Goal: Book appointment/travel/reservation

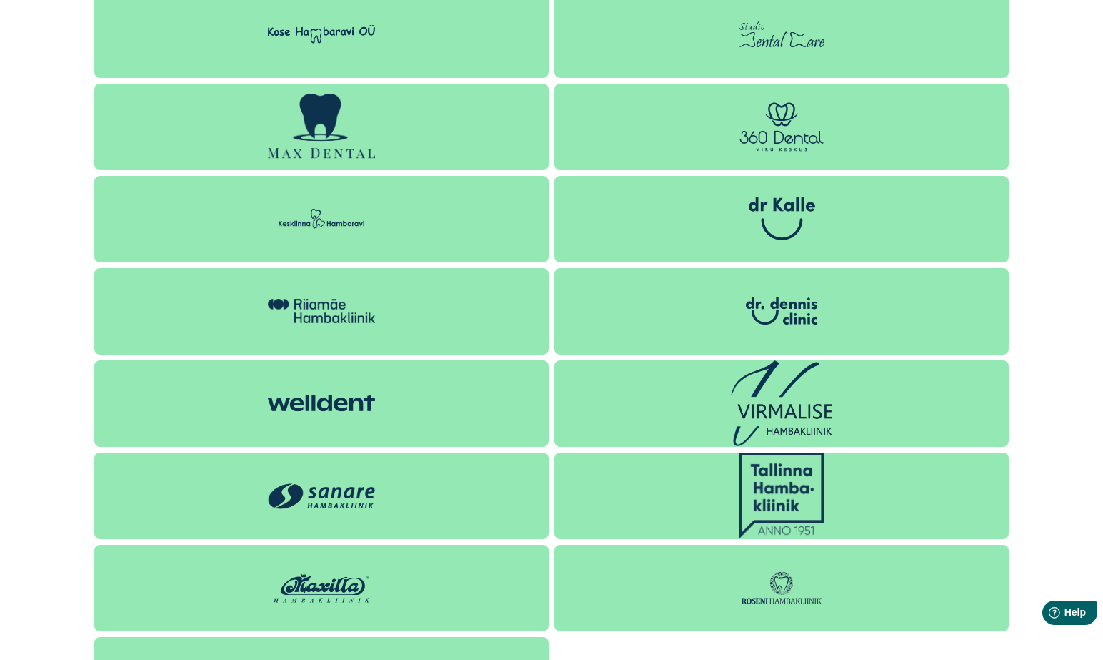
scroll to position [1930, 0]
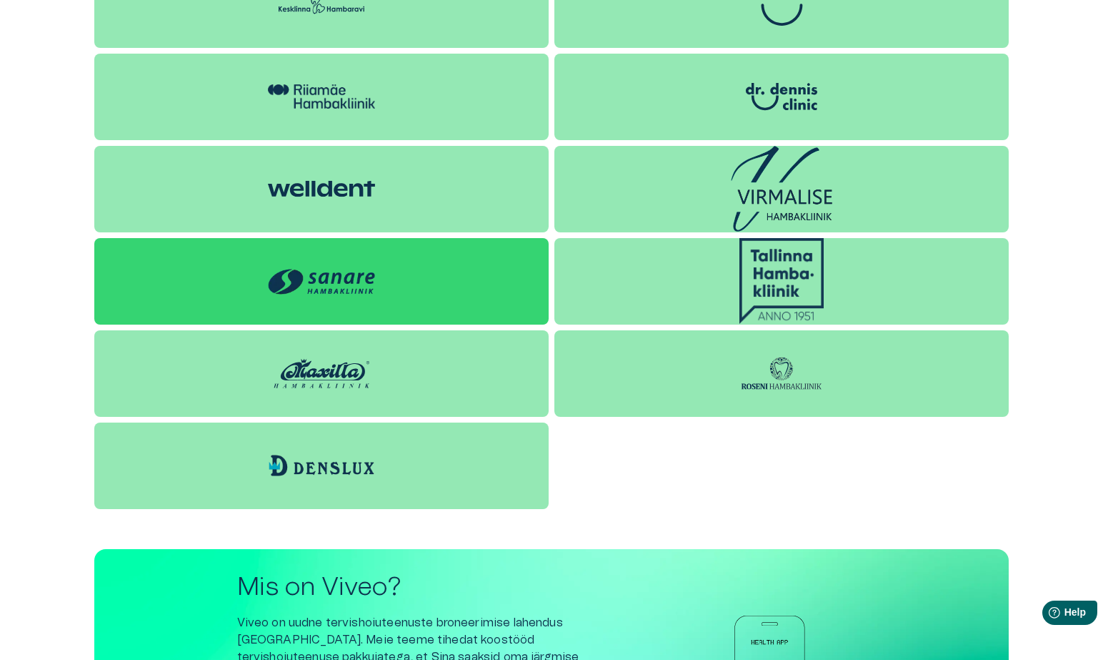
click at [339, 279] on img at bounding box center [321, 281] width 107 height 39
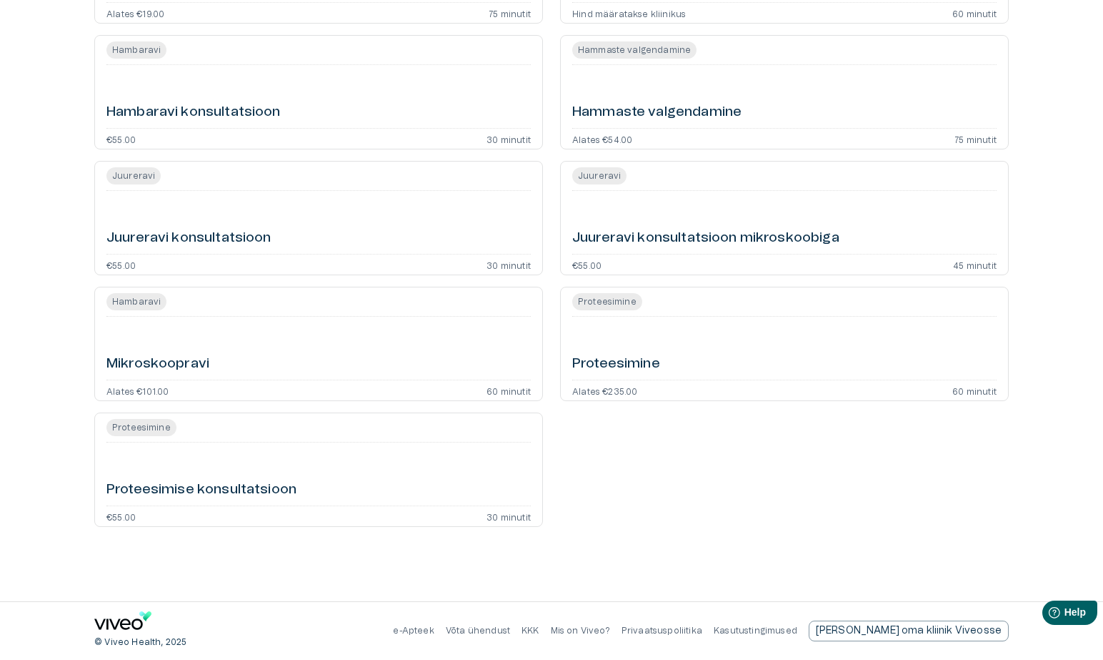
scroll to position [30, 0]
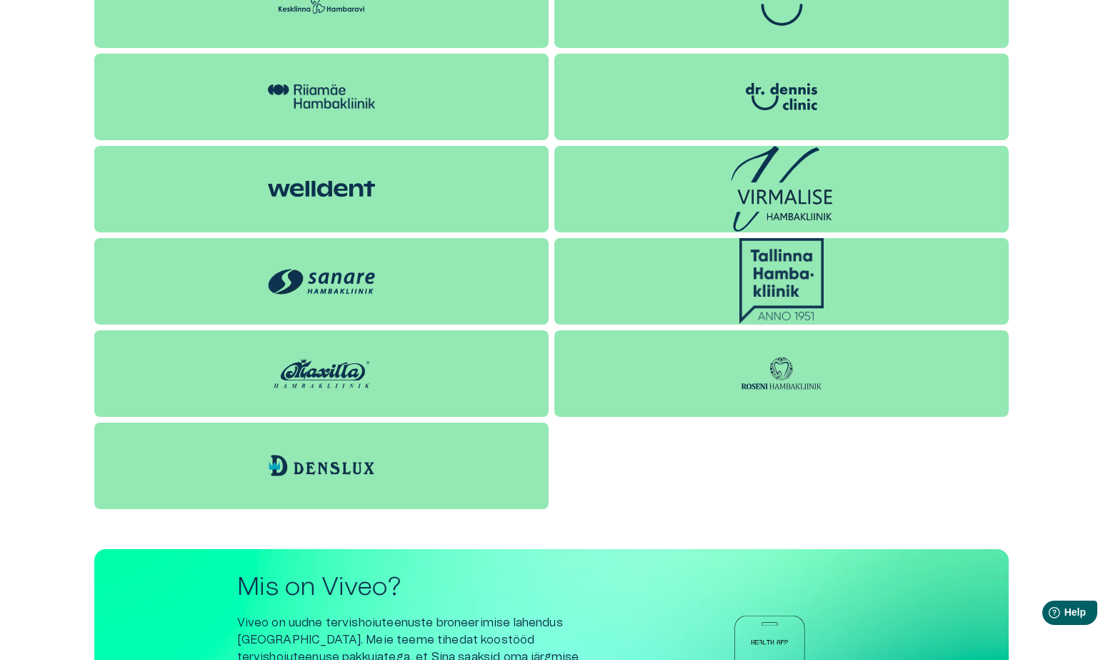
scroll to position [2144, 0]
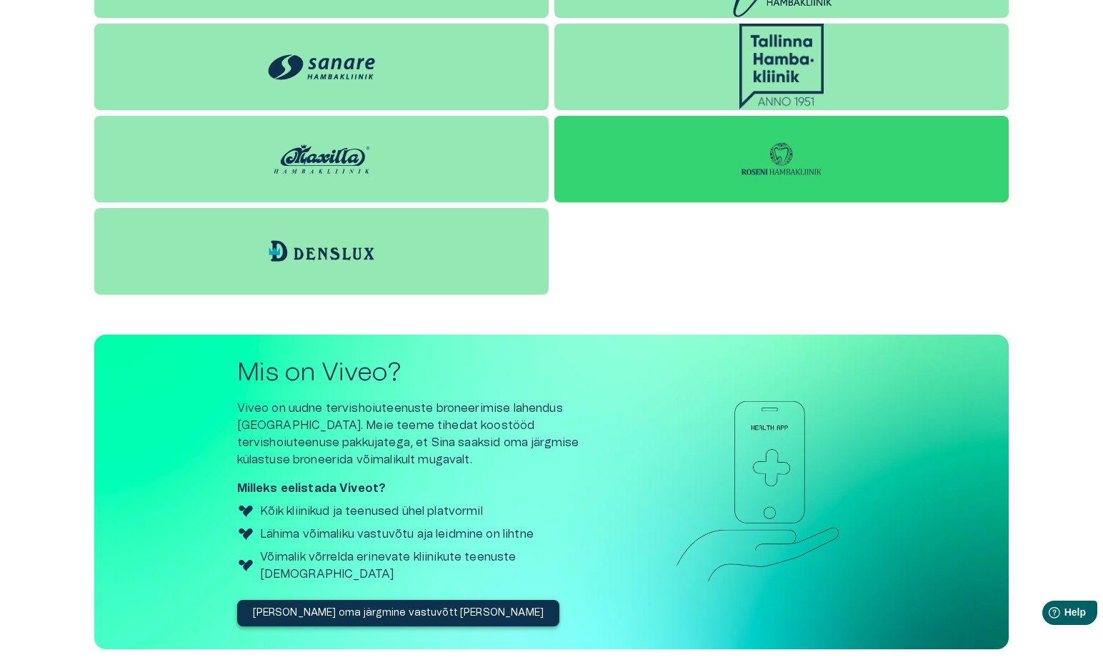
click at [729, 161] on img at bounding box center [781, 158] width 107 height 43
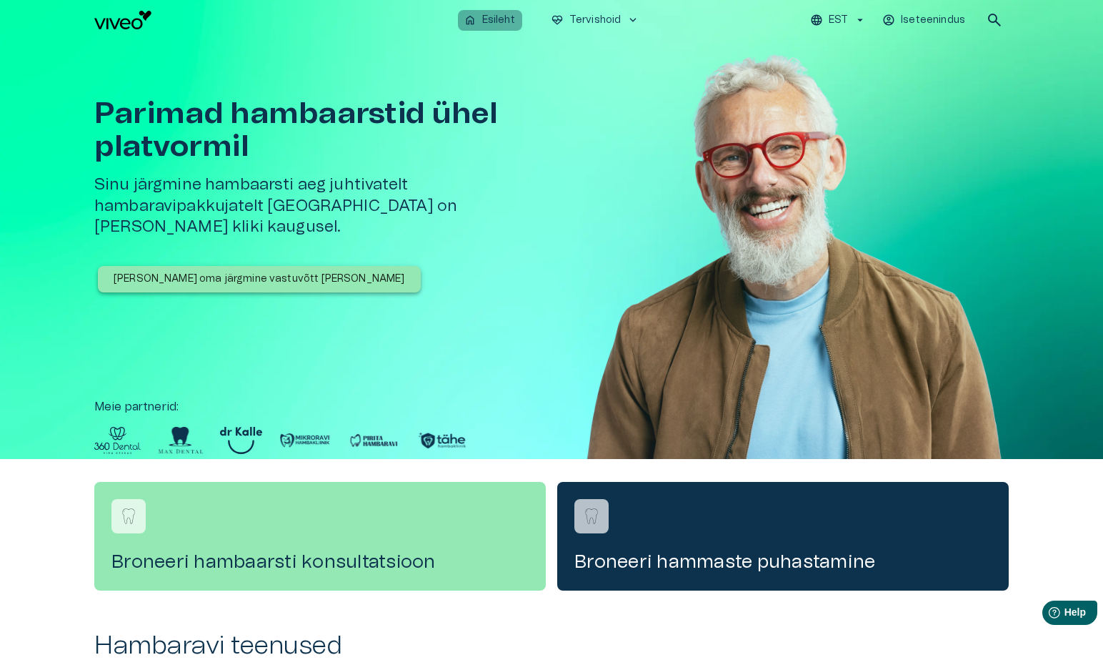
click at [499, 21] on p "Esileht" at bounding box center [498, 20] width 33 height 15
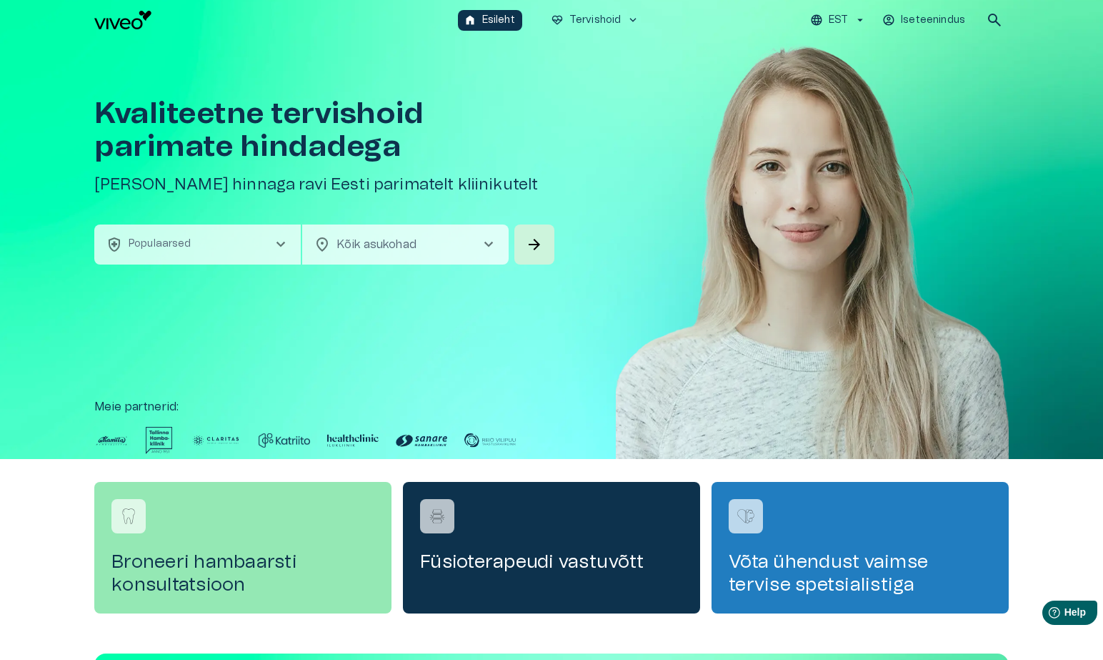
click at [489, 244] on span "chevron_right" at bounding box center [488, 244] width 17 height 17
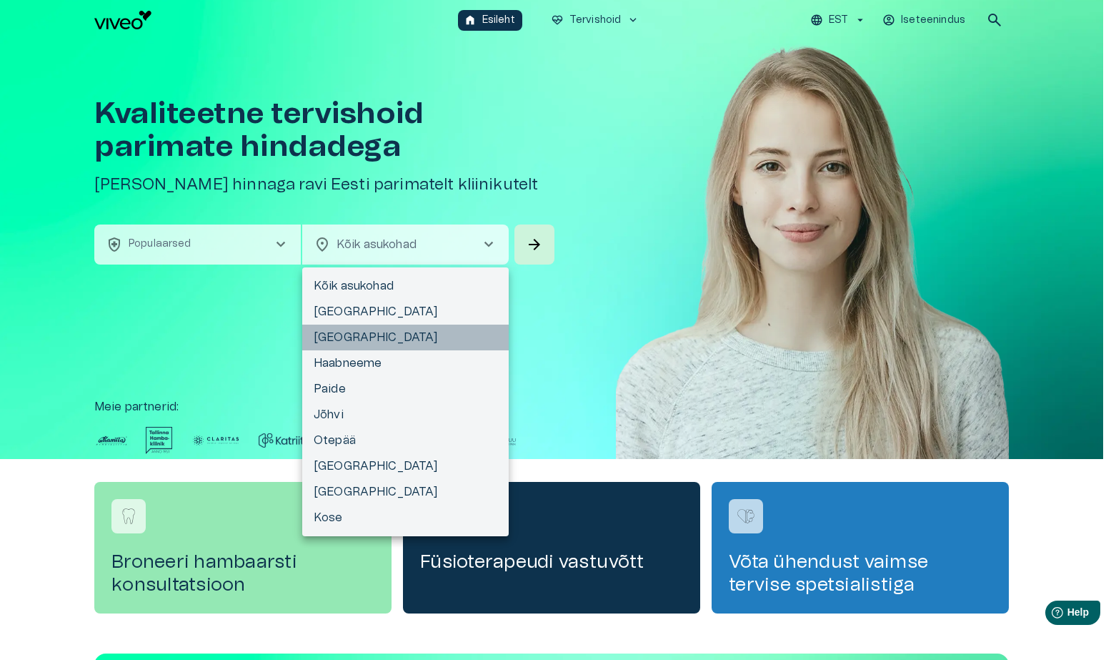
click at [334, 337] on li "[GEOGRAPHIC_DATA]" at bounding box center [405, 337] width 207 height 26
type input "**********"
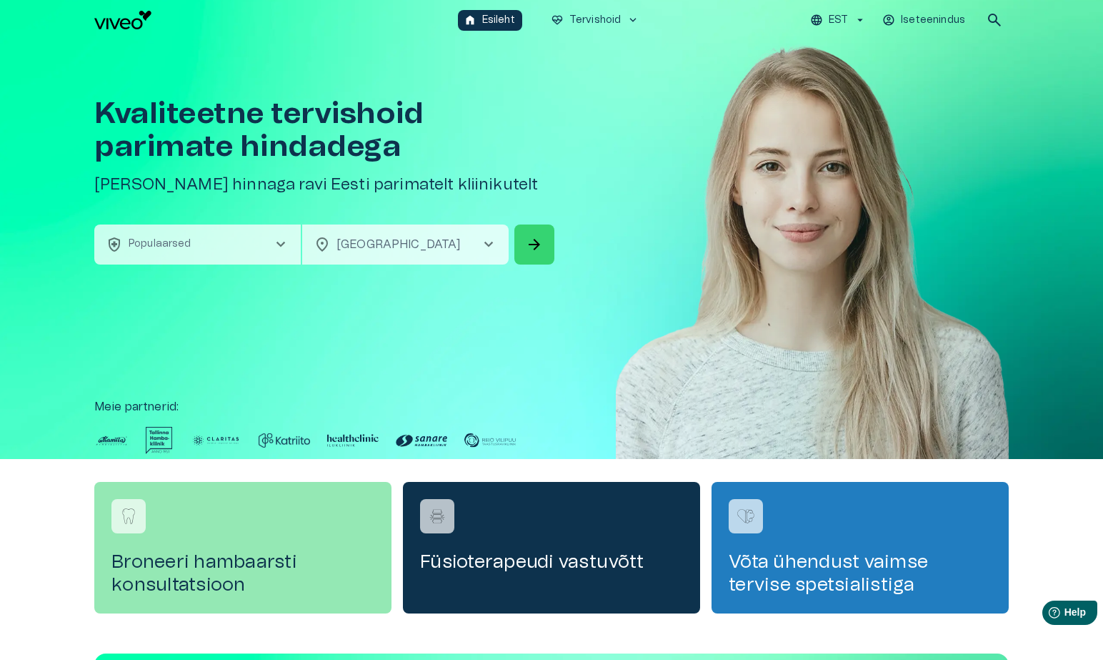
click at [542, 247] on span "arrow_forward" at bounding box center [534, 244] width 17 height 17
click at [285, 246] on span "chevron_right" at bounding box center [280, 244] width 17 height 17
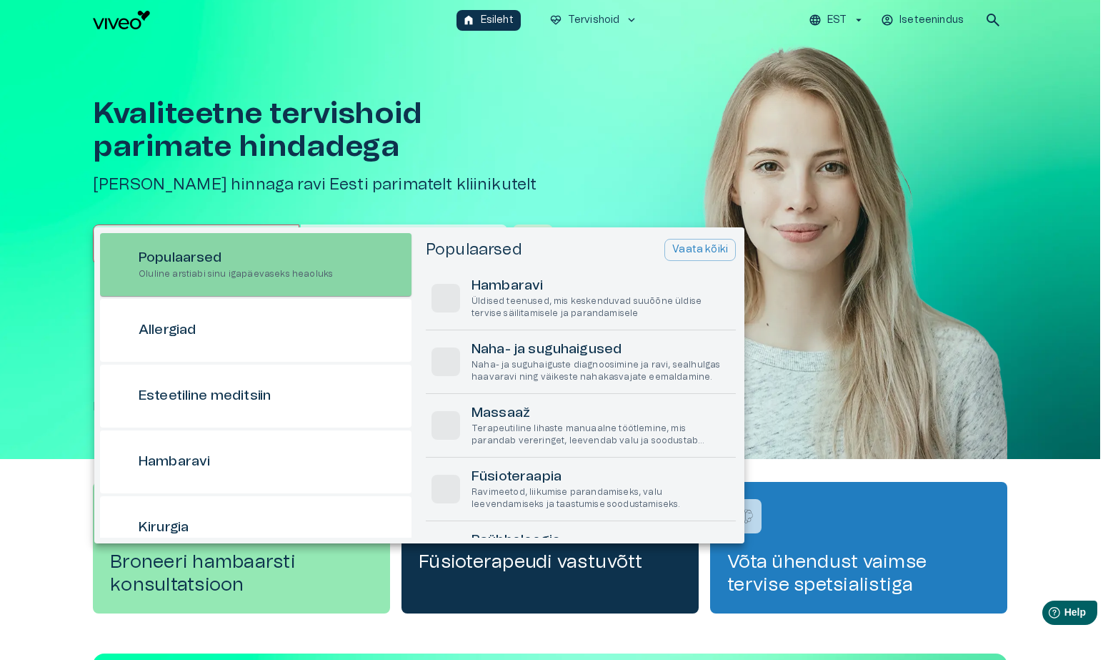
scroll to position [40, 0]
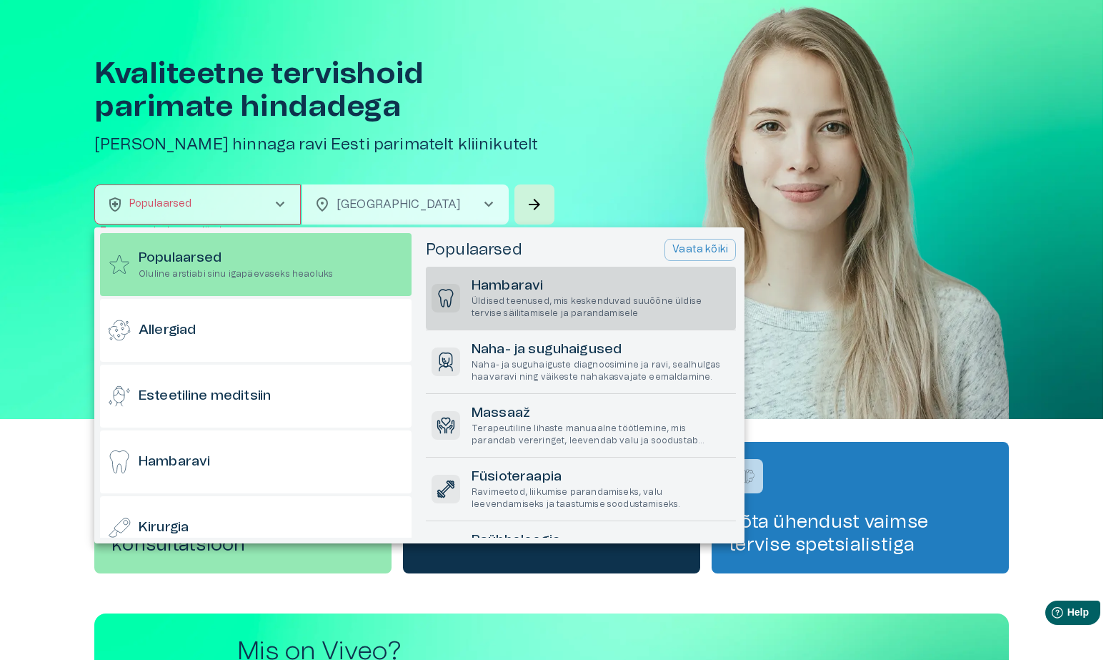
click at [488, 287] on h6 "Hambaravi" at bounding box center [601, 286] width 259 height 19
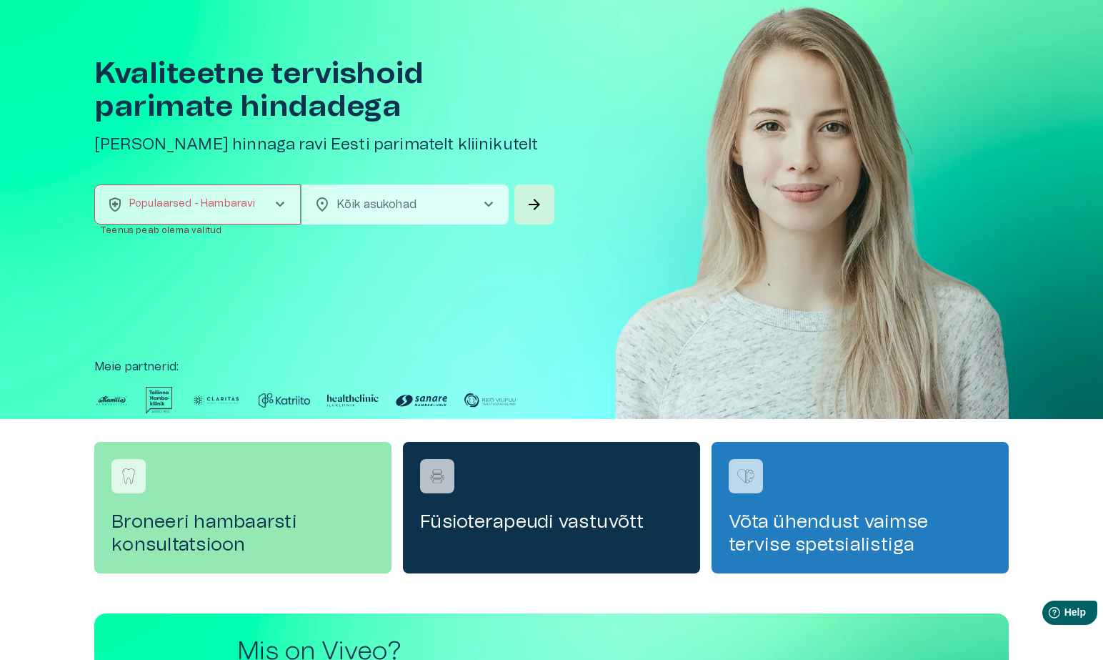
click at [485, 204] on span "chevron_right" at bounding box center [488, 204] width 17 height 17
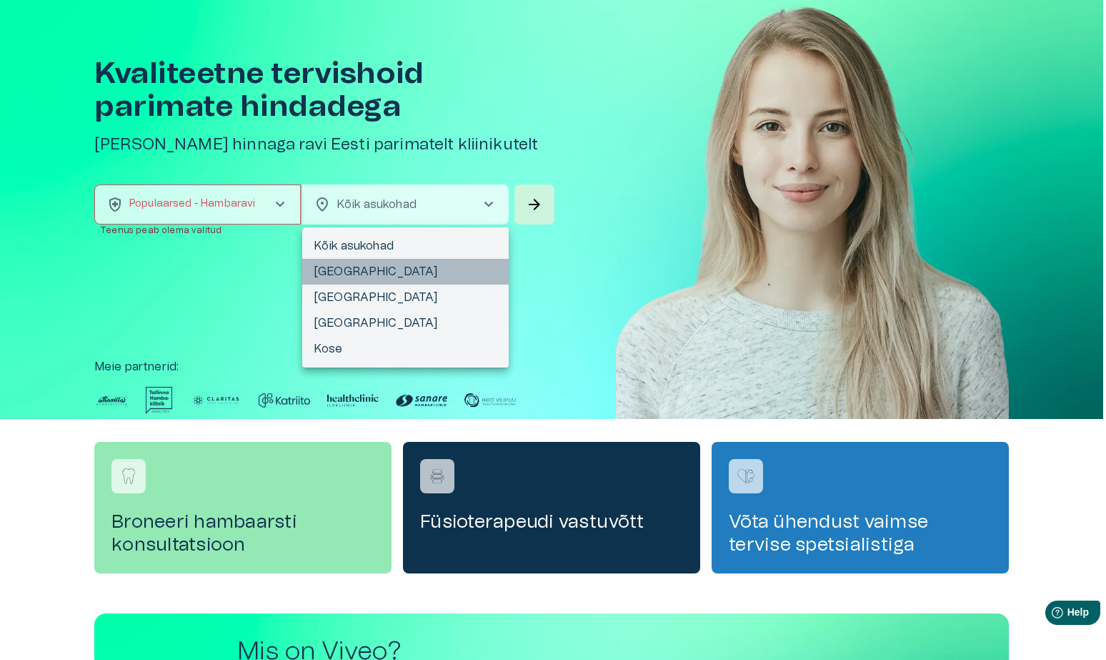
click at [328, 273] on li "[GEOGRAPHIC_DATA]" at bounding box center [405, 272] width 207 height 26
type input "**********"
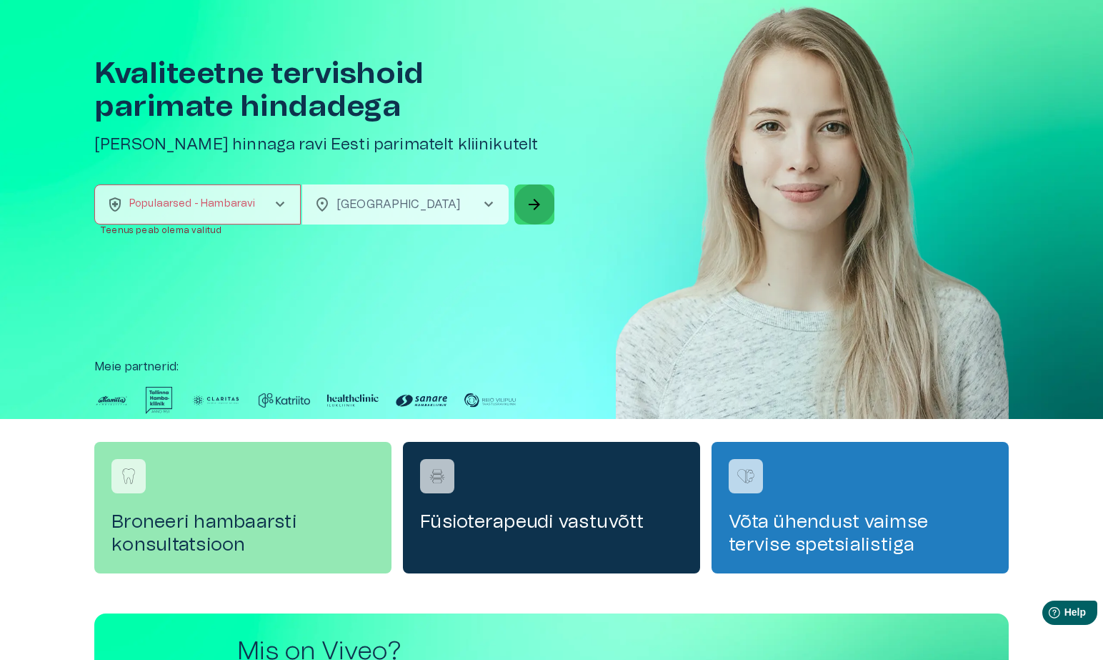
click at [528, 207] on span "arrow_forward" at bounding box center [534, 204] width 17 height 17
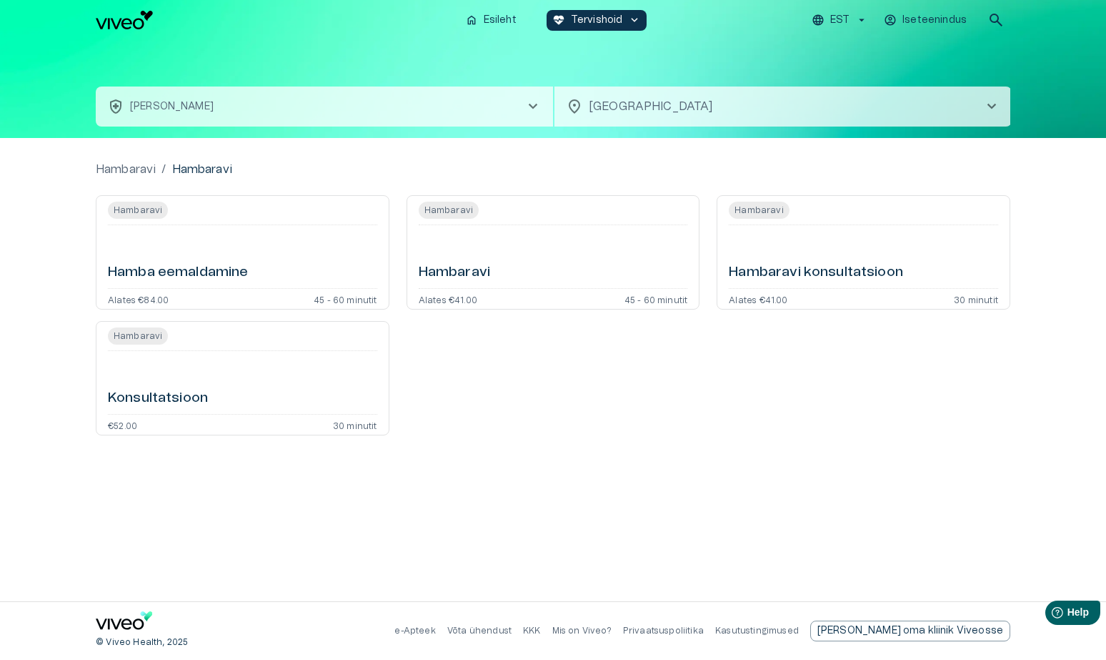
click at [442, 209] on span "Hambaravi" at bounding box center [449, 210] width 60 height 13
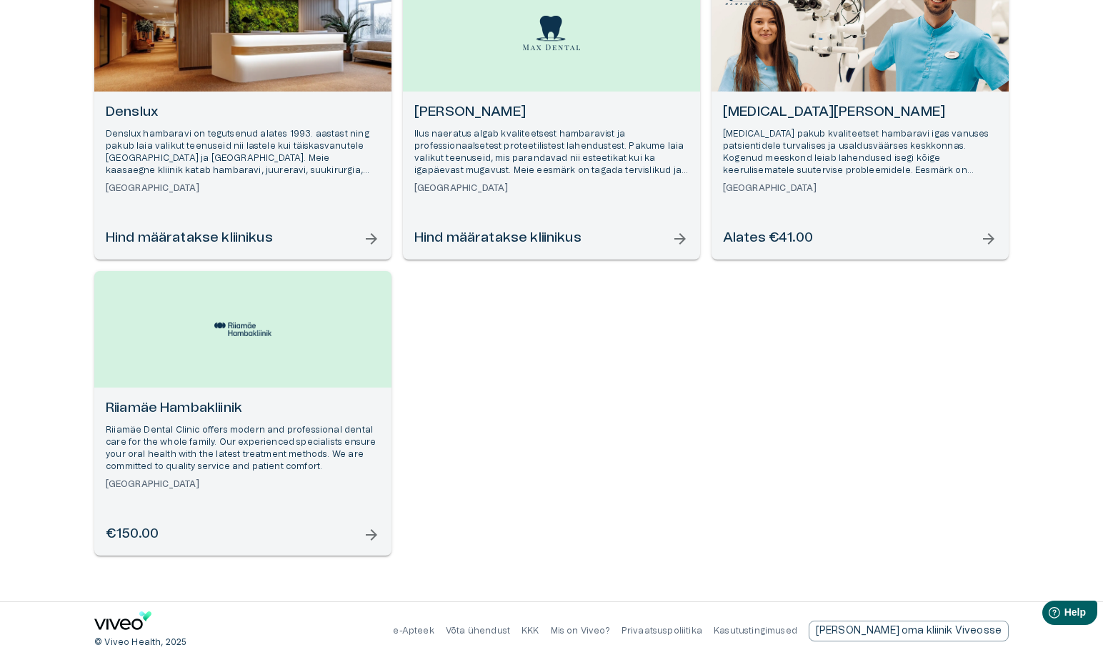
scroll to position [24, 0]
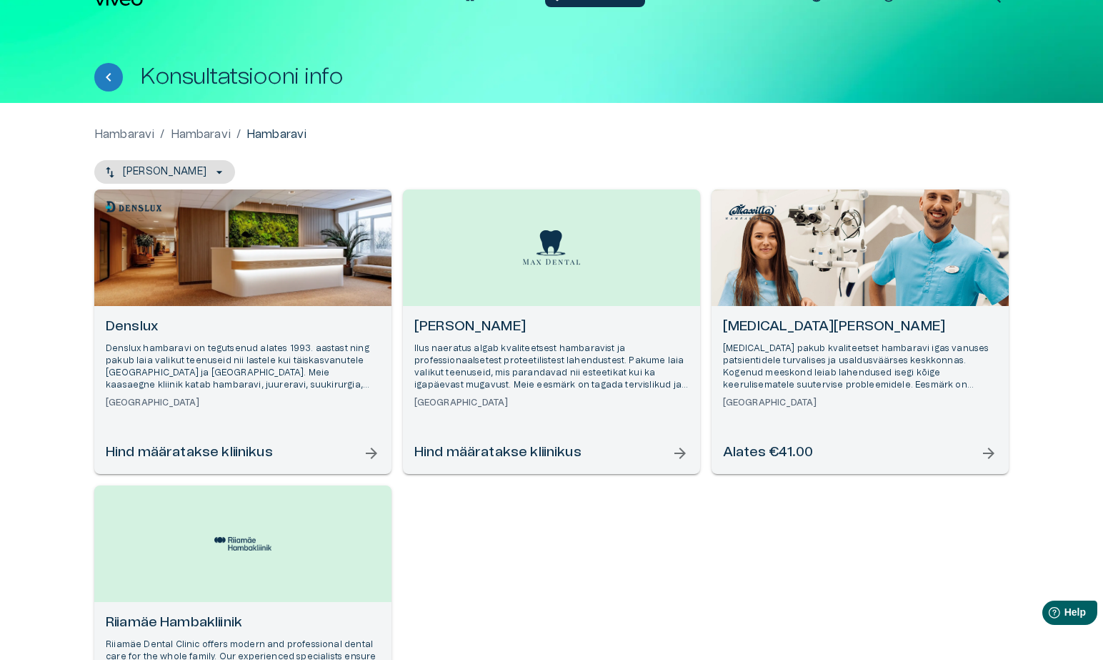
click at [124, 324] on h6 "Denslux" at bounding box center [243, 326] width 274 height 19
